Goal: Transaction & Acquisition: Purchase product/service

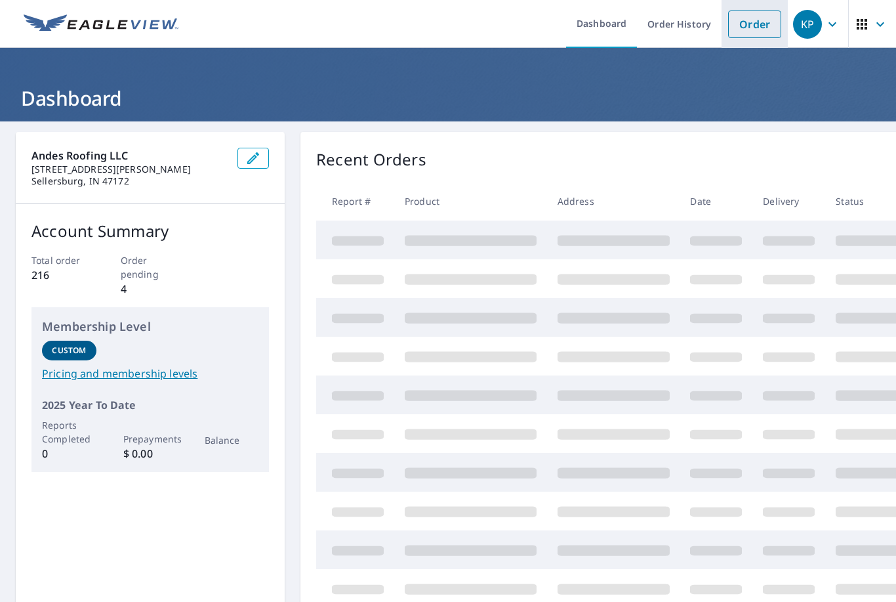
click at [755, 20] on link "Order" at bounding box center [754, 24] width 53 height 28
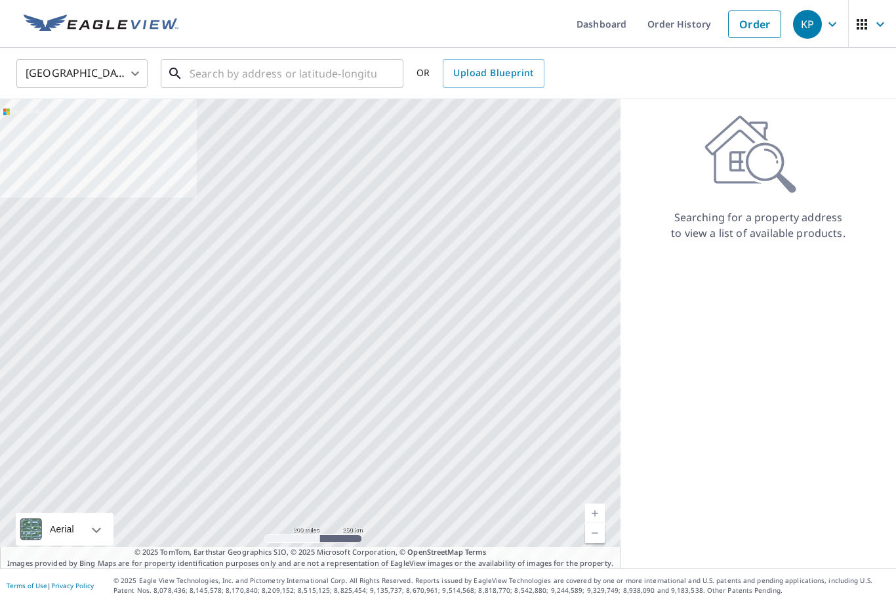
click at [313, 70] on input "text" at bounding box center [283, 73] width 187 height 37
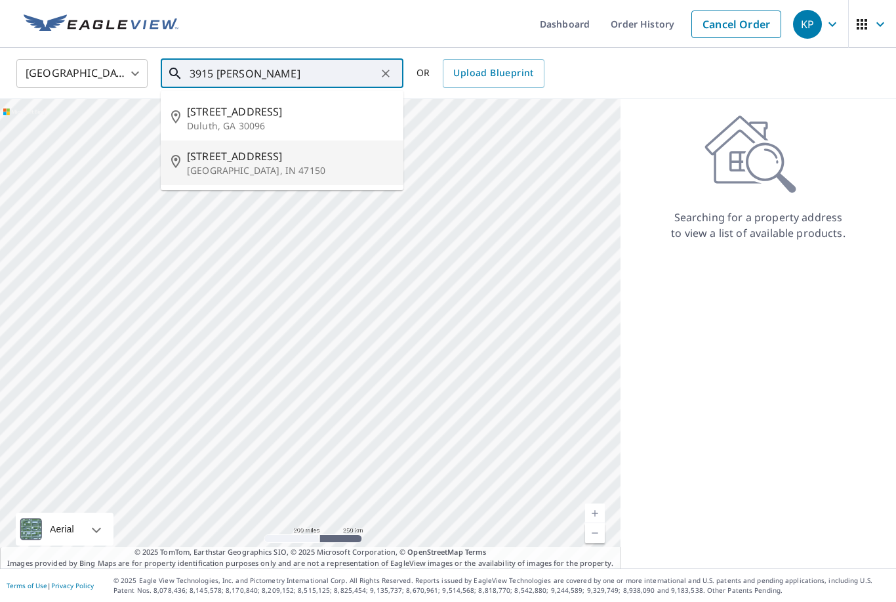
click at [271, 167] on p "[GEOGRAPHIC_DATA], IN 47150" at bounding box center [290, 170] width 206 height 13
type input "[STREET_ADDRESS]"
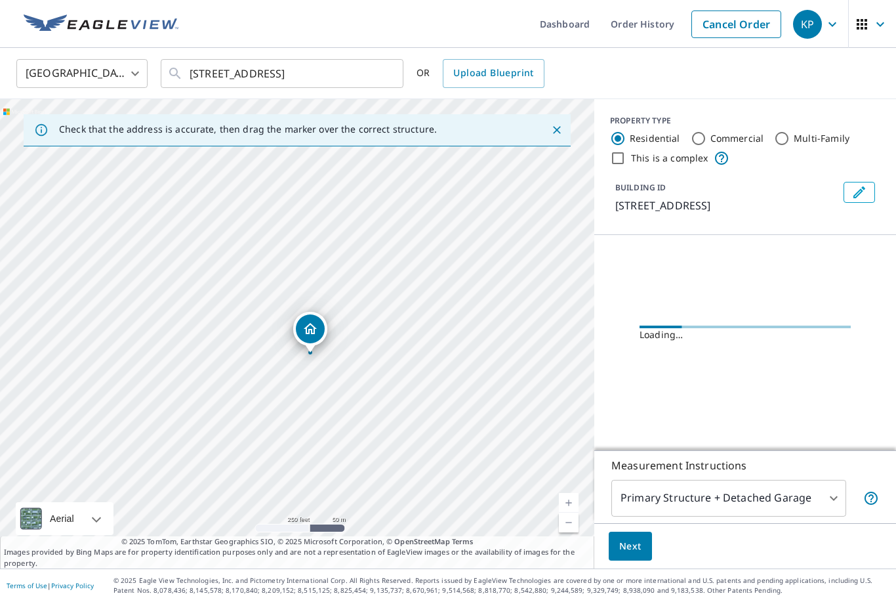
click at [567, 512] on link "Current Level 17, Zoom In" at bounding box center [569, 503] width 20 height 20
click at [567, 512] on link "Current Level 18, Zoom In" at bounding box center [569, 503] width 20 height 20
click at [565, 512] on link "Current Level 19, Zoom In" at bounding box center [569, 503] width 20 height 20
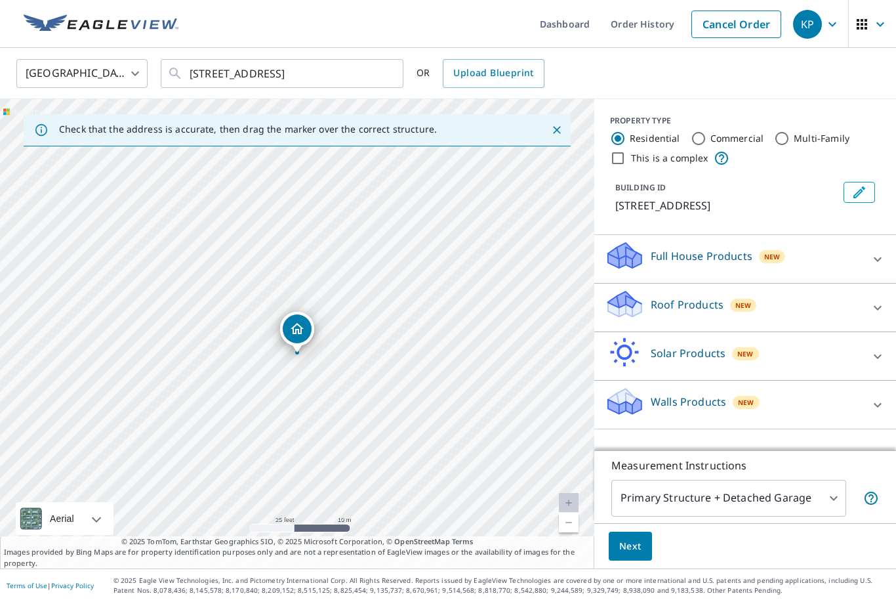
click at [718, 308] on p "Roof Products" at bounding box center [687, 304] width 73 height 16
click at [615, 342] on input "Premium" at bounding box center [615, 345] width 20 height 16
checkbox input "true"
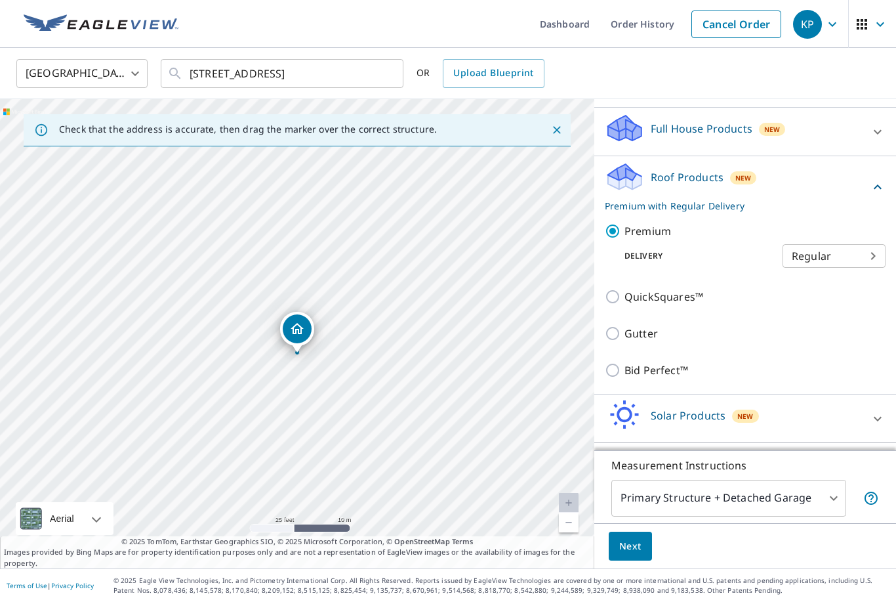
scroll to position [127, 0]
click at [632, 554] on span "Next" at bounding box center [630, 546] width 22 height 16
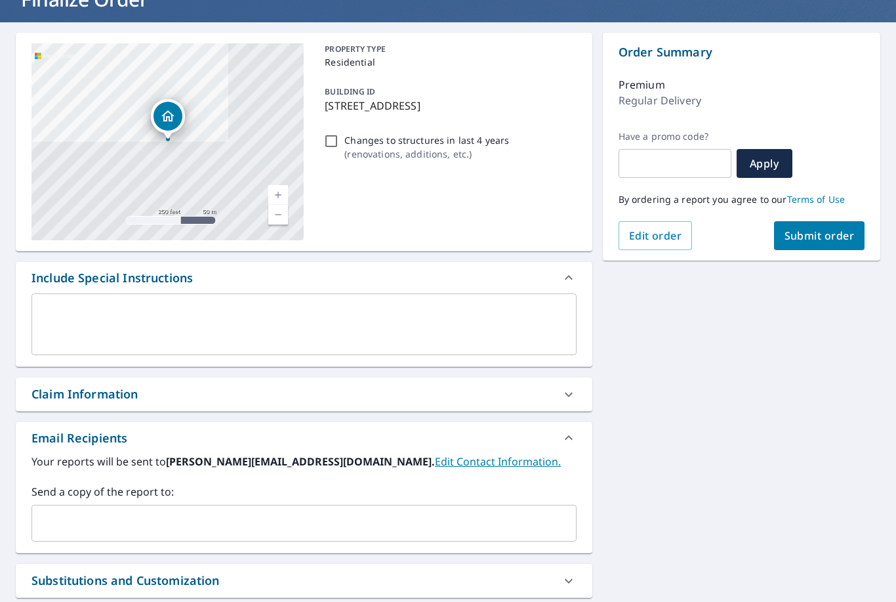
scroll to position [133, 0]
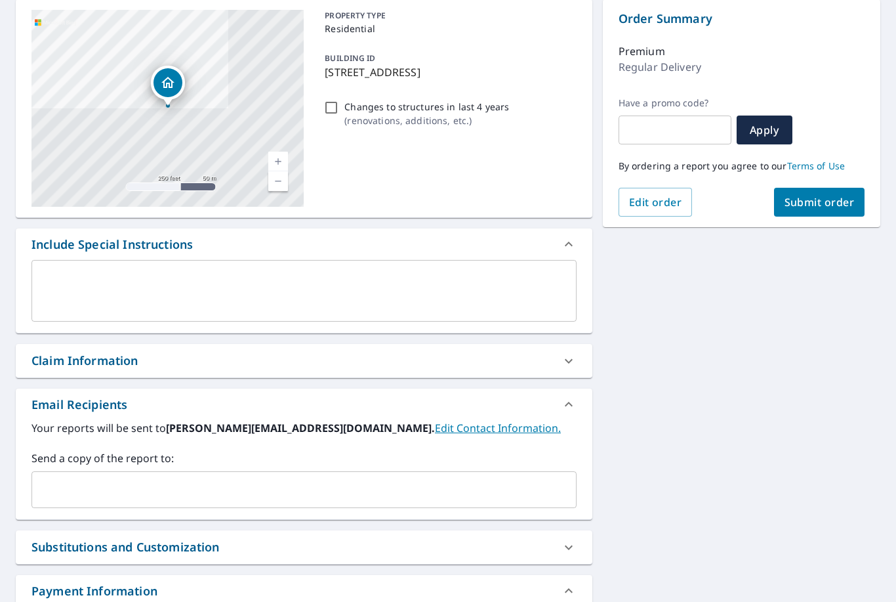
click at [323, 491] on input "text" at bounding box center [294, 489] width 514 height 25
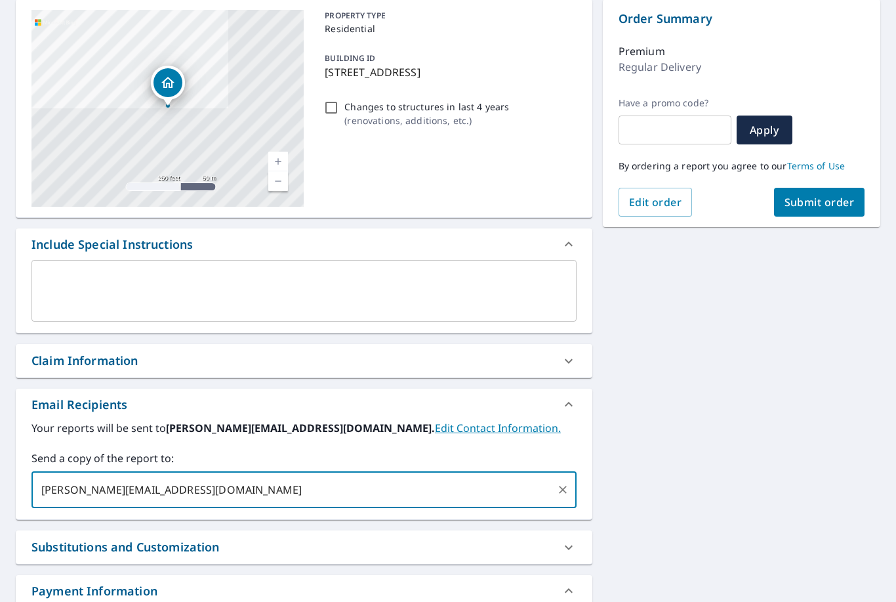
type input "[PERSON_NAME][EMAIL_ADDRESS][DOMAIN_NAME]"
click at [749, 421] on div "[STREET_ADDRESS] A standard road map Aerial A detailed look from above Labels L…" at bounding box center [448, 327] width 896 height 676
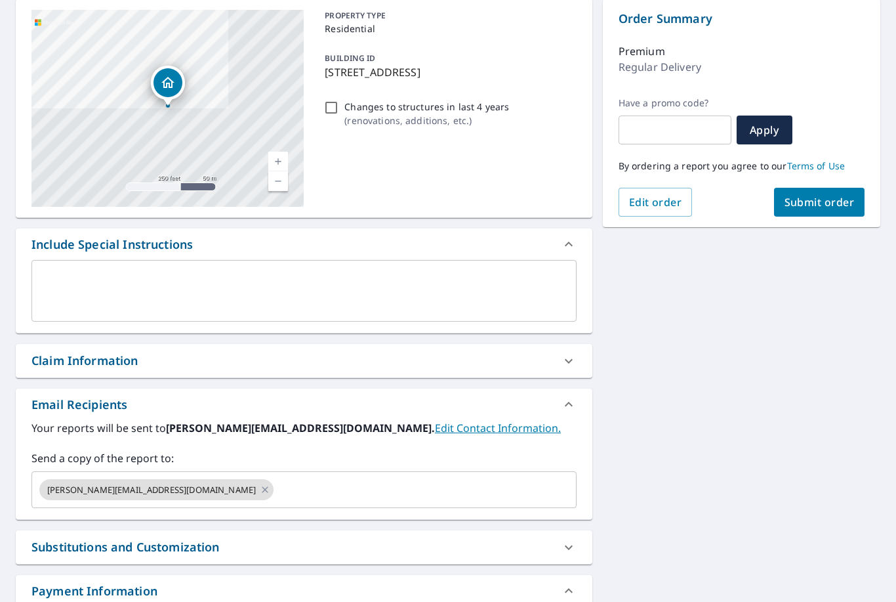
click at [375, 500] on input "text" at bounding box center [414, 489] width 276 height 25
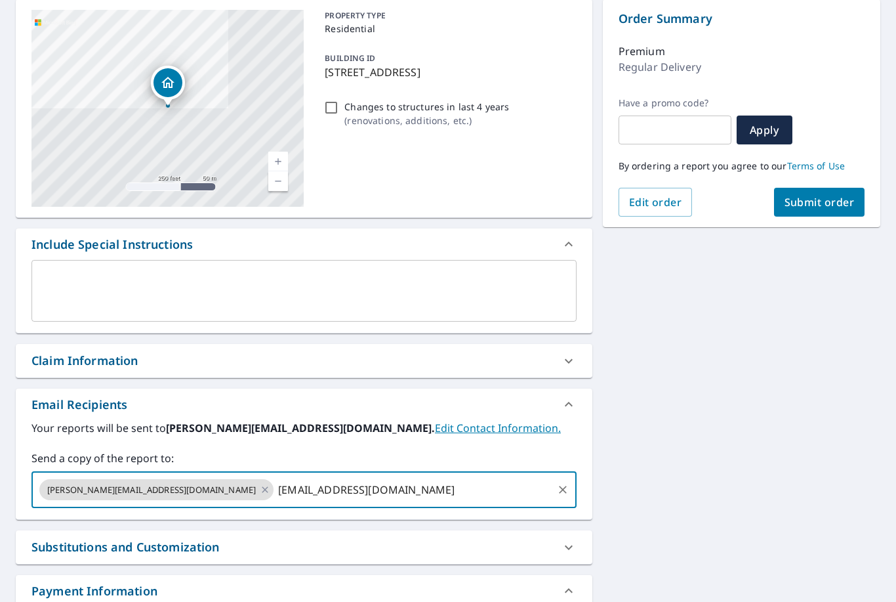
type input "[EMAIL_ADDRESS][DOMAIN_NAME]"
click at [759, 466] on div "[STREET_ADDRESS] A standard road map Aerial A detailed look from above Labels L…" at bounding box center [448, 327] width 896 height 676
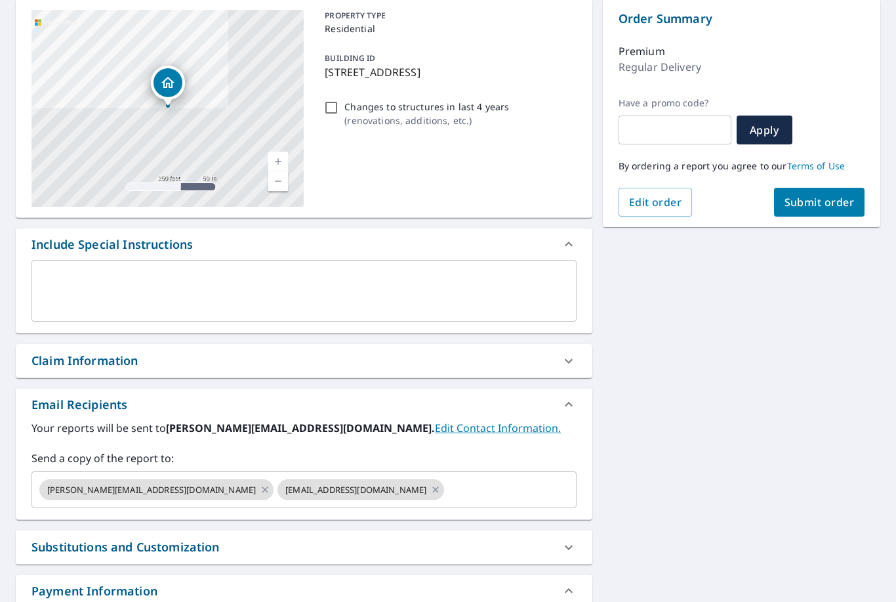
click at [831, 205] on span "Submit order" at bounding box center [820, 202] width 70 height 14
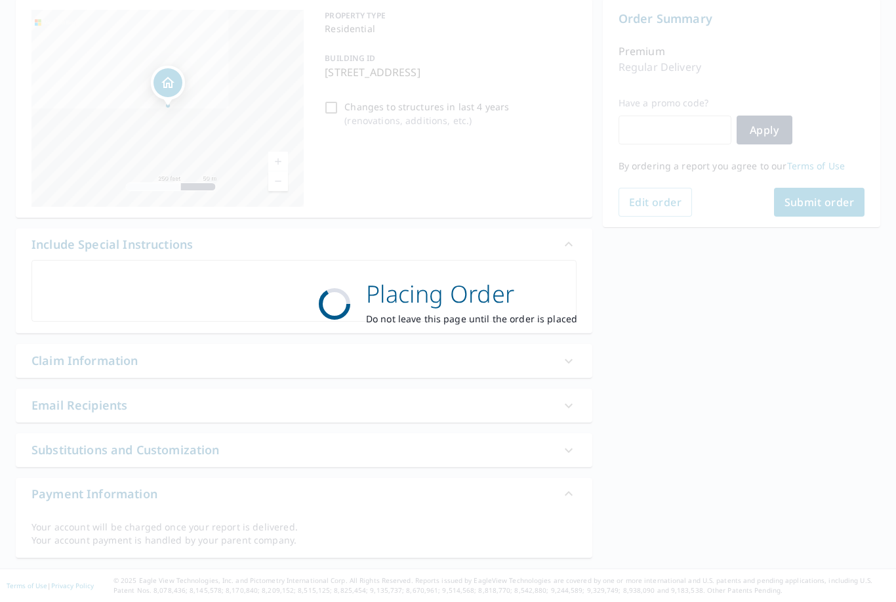
scroll to position [91, 0]
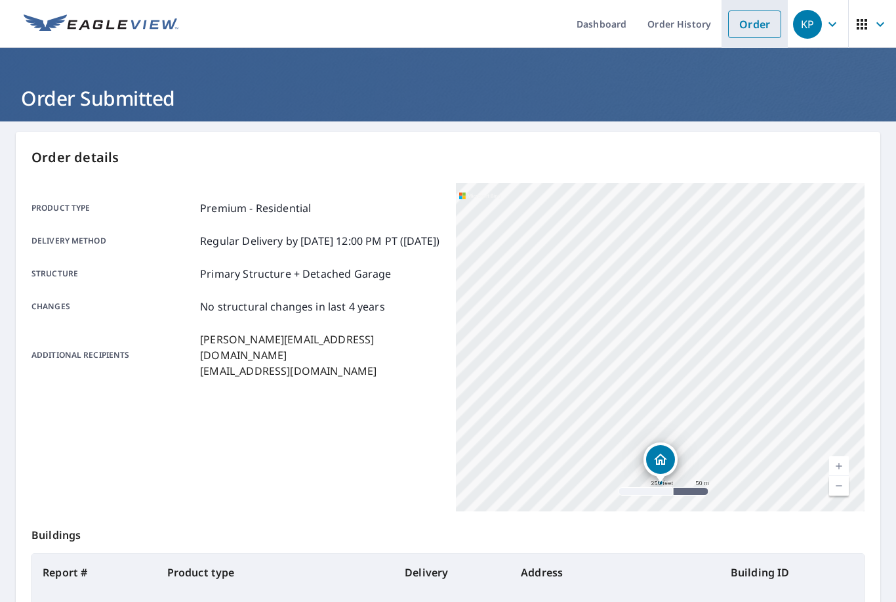
click at [753, 24] on link "Order" at bounding box center [754, 24] width 53 height 28
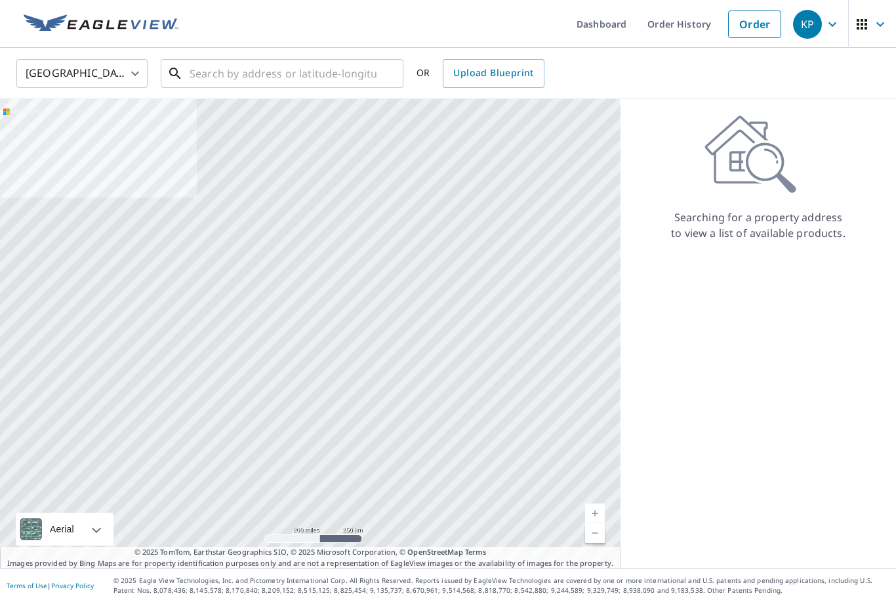
click at [293, 73] on input "text" at bounding box center [283, 73] width 187 height 37
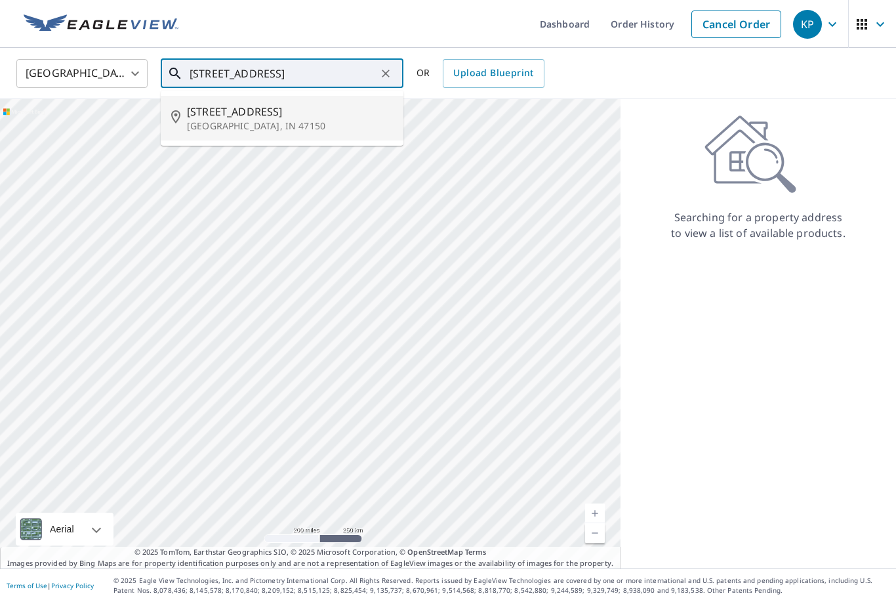
click at [280, 123] on p "[GEOGRAPHIC_DATA], IN 47150" at bounding box center [290, 125] width 206 height 13
type input "[STREET_ADDRESS]"
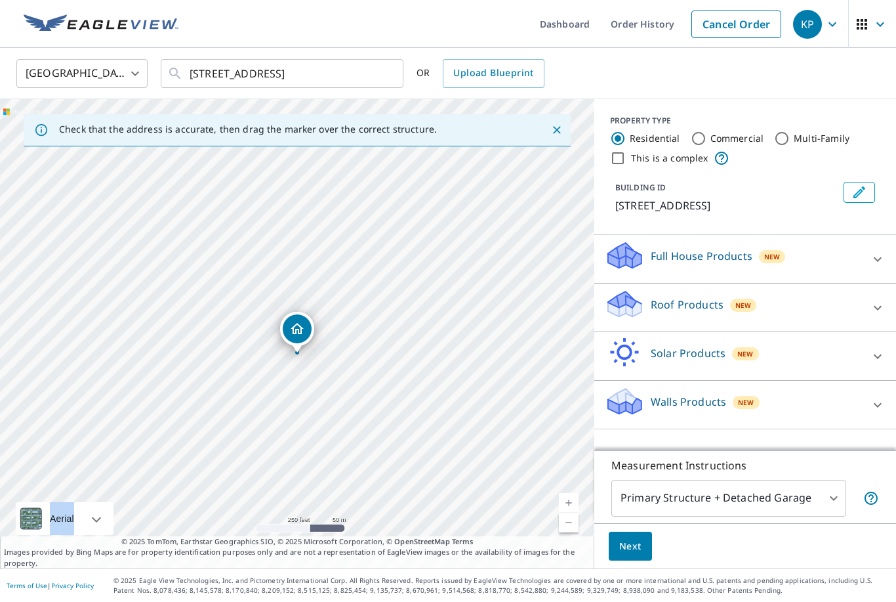
click at [662, 77] on div "[GEOGRAPHIC_DATA] [GEOGRAPHIC_DATA] ​ [STREET_ADDRESS] ​ OR Upload Blueprint" at bounding box center [444, 73] width 874 height 31
click at [571, 512] on link "Current Level 17, Zoom In" at bounding box center [569, 503] width 20 height 20
click at [574, 512] on link "Current Level 18, Zoom In" at bounding box center [569, 503] width 20 height 20
click at [571, 512] on link "Current Level 19, Zoom In" at bounding box center [569, 503] width 20 height 20
click at [569, 512] on link "Current Level 20, Zoom In Disabled" at bounding box center [569, 503] width 20 height 20
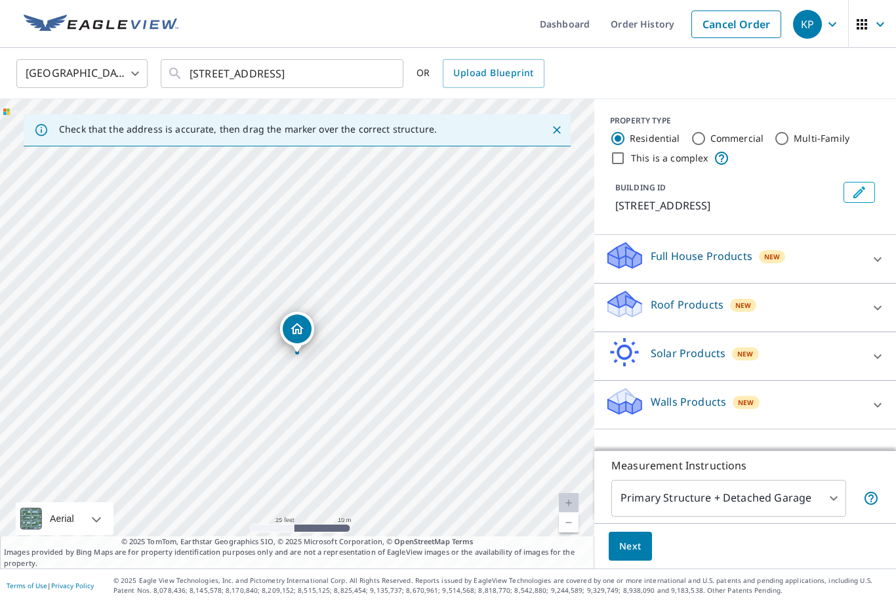
click at [574, 512] on link "Current Level 20, Zoom In Disabled" at bounding box center [569, 503] width 20 height 20
click at [668, 300] on p "Roof Products" at bounding box center [687, 304] width 73 height 16
click at [613, 347] on input "Premium" at bounding box center [615, 345] width 20 height 16
checkbox input "true"
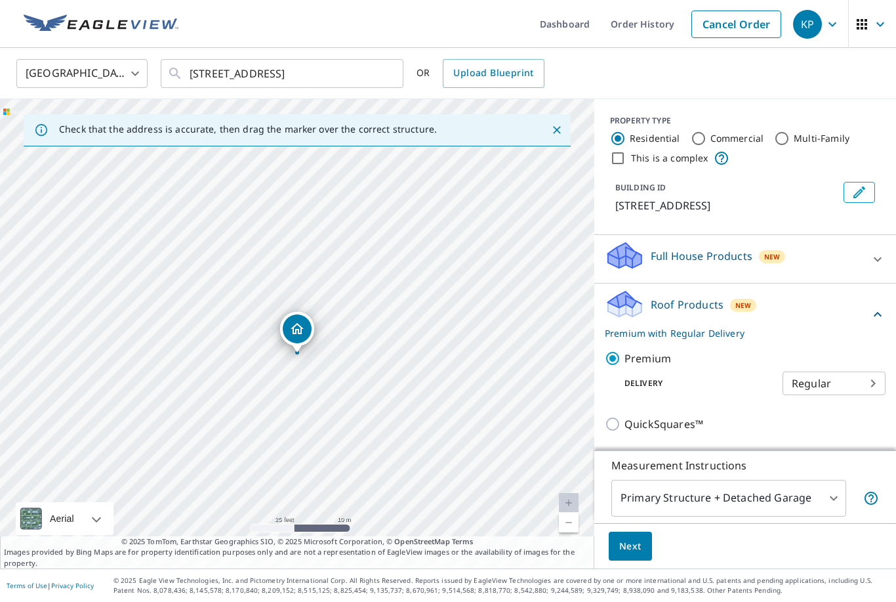
click at [638, 554] on span "Next" at bounding box center [630, 546] width 22 height 16
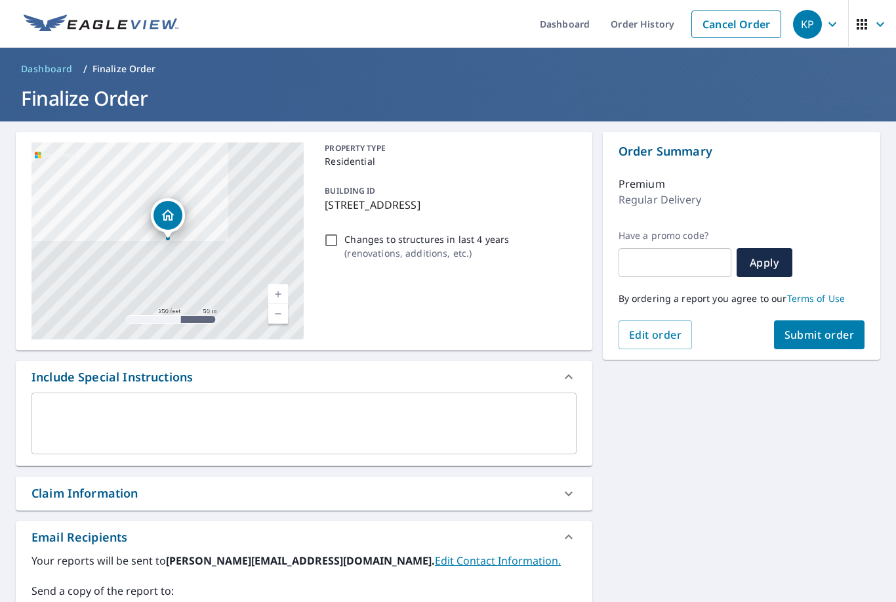
scroll to position [140, 0]
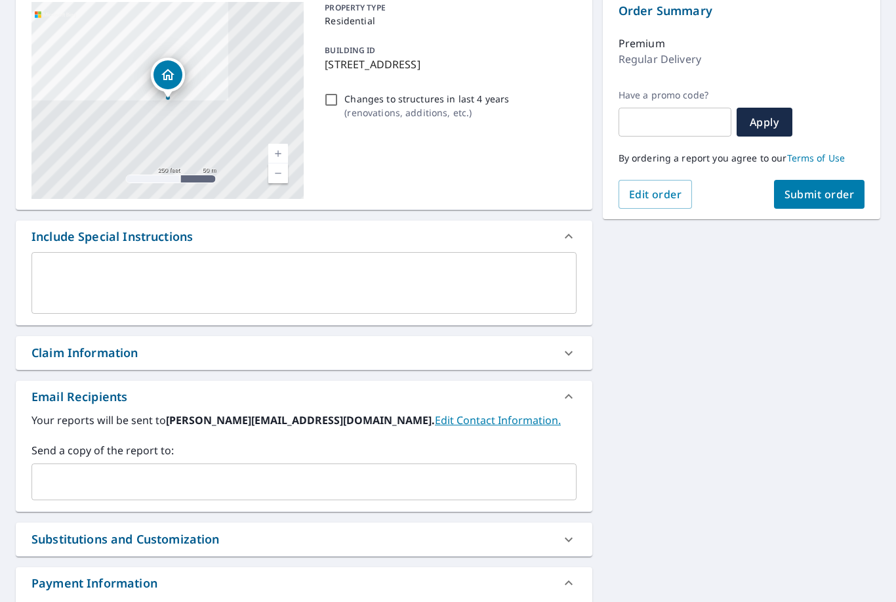
click at [253, 488] on input "text" at bounding box center [294, 481] width 514 height 25
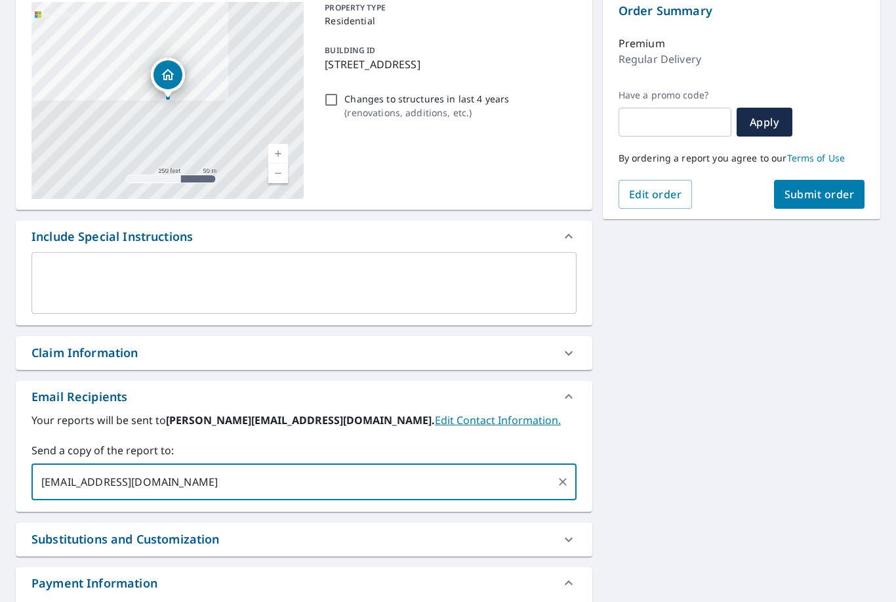
type input "[EMAIL_ADDRESS][DOMAIN_NAME]"
click at [721, 450] on div "[STREET_ADDRESS] A standard road map Aerial A detailed look from above Labels L…" at bounding box center [448, 319] width 896 height 676
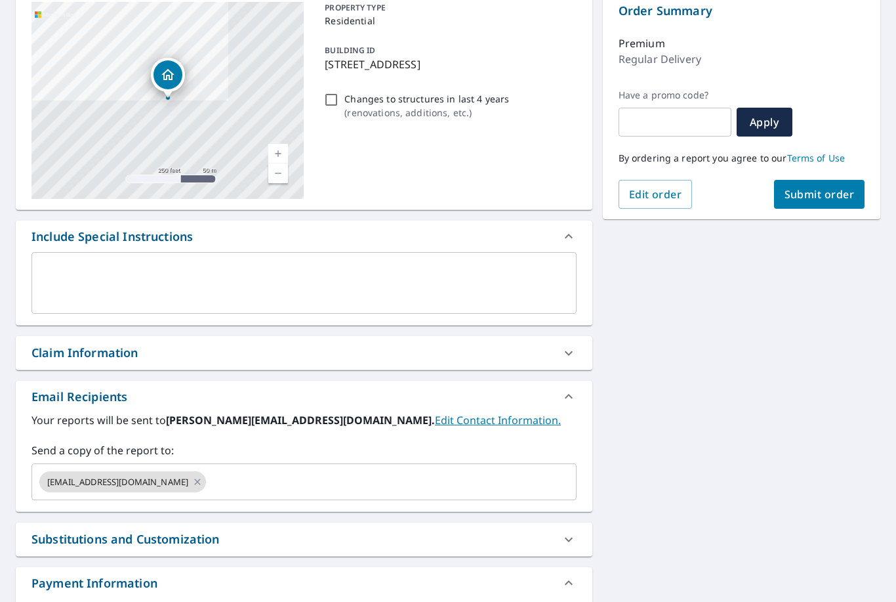
click at [359, 484] on input "text" at bounding box center [379, 481] width 342 height 25
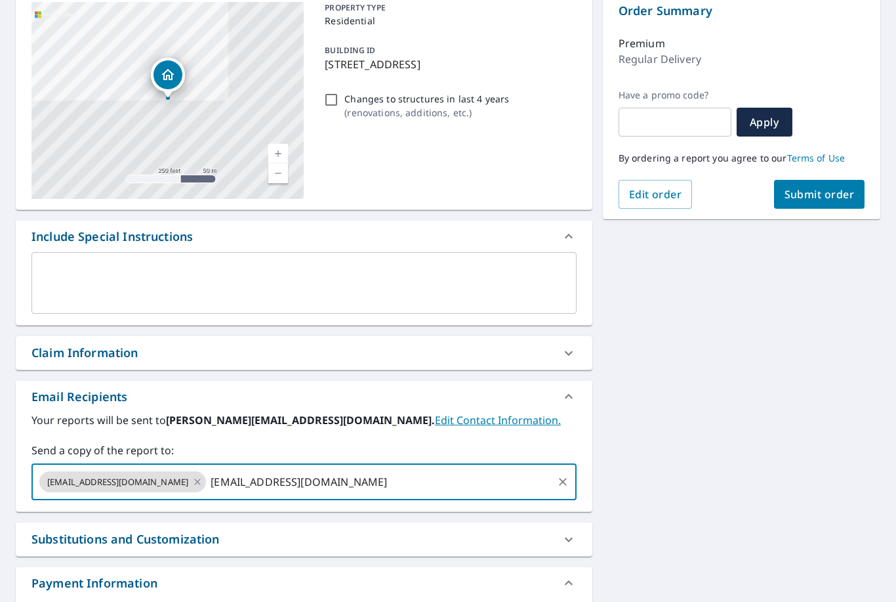
type input "[EMAIL_ADDRESS][DOMAIN_NAME]"
click at [756, 424] on div "[STREET_ADDRESS] A standard road map Aerial A detailed look from above Labels L…" at bounding box center [448, 319] width 896 height 676
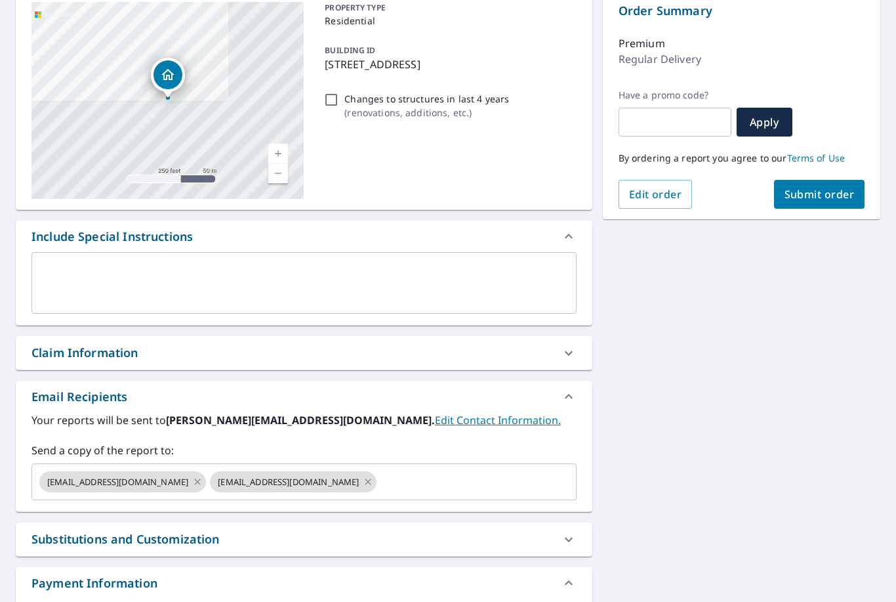
click at [828, 203] on button "Submit order" at bounding box center [819, 194] width 91 height 29
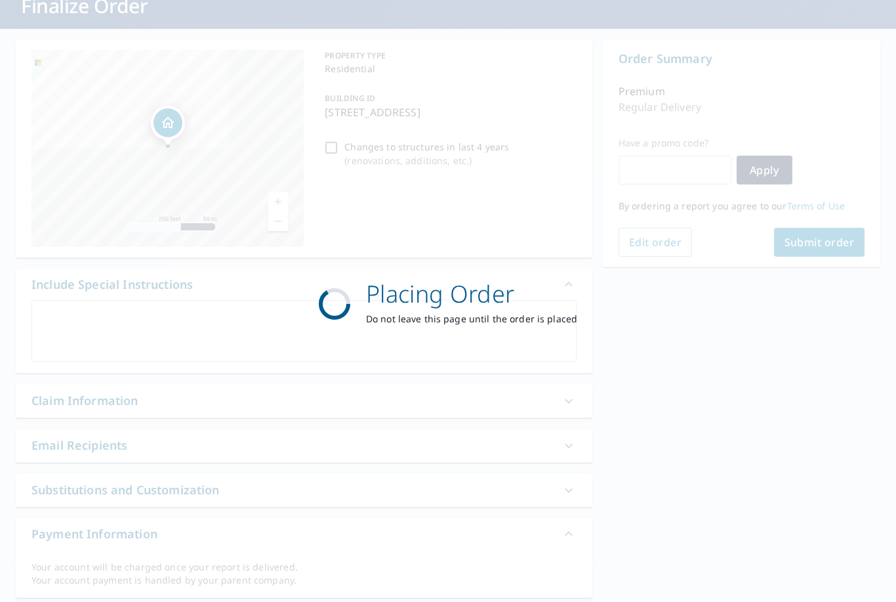
scroll to position [91, 0]
